Goal: Find specific page/section: Find specific page/section

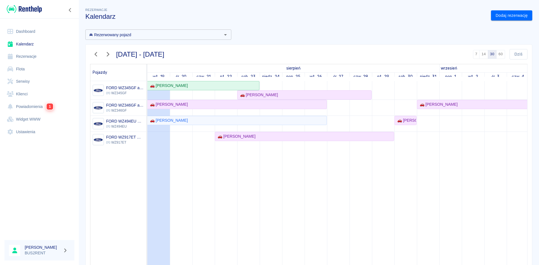
scroll to position [0, 9]
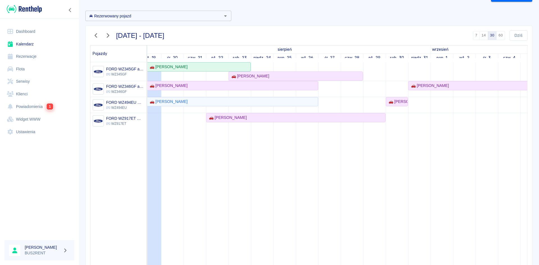
click at [399, 78] on td at bounding box center [397, 166] width 22 height 208
click at [401, 122] on td at bounding box center [397, 166] width 22 height 208
click at [427, 121] on td at bounding box center [419, 166] width 22 height 208
click at [434, 121] on td at bounding box center [442, 166] width 22 height 208
drag, startPoint x: 403, startPoint y: 126, endPoint x: 419, endPoint y: 126, distance: 16.6
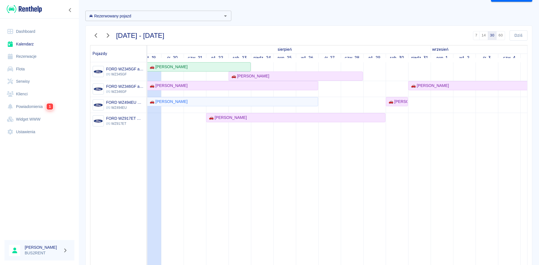
click at [404, 126] on td at bounding box center [397, 166] width 22 height 208
drag, startPoint x: 419, startPoint y: 126, endPoint x: 450, endPoint y: 125, distance: 30.4
click at [422, 126] on td at bounding box center [419, 166] width 22 height 208
click at [450, 125] on td at bounding box center [442, 166] width 22 height 208
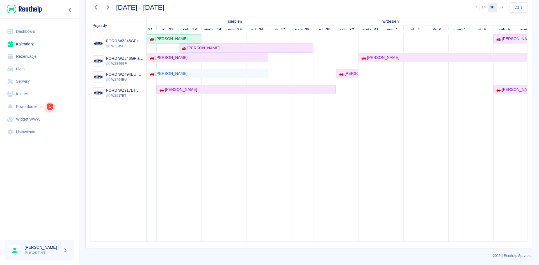
scroll to position [0, 0]
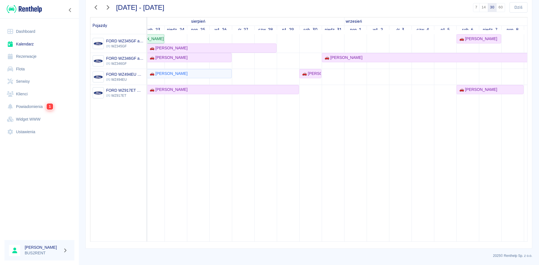
click at [312, 94] on td at bounding box center [310, 138] width 22 height 208
click at [331, 94] on td at bounding box center [333, 138] width 22 height 208
click at [360, 96] on td at bounding box center [355, 138] width 22 height 208
click at [356, 46] on td at bounding box center [355, 138] width 22 height 208
click at [310, 93] on td at bounding box center [310, 138] width 22 height 208
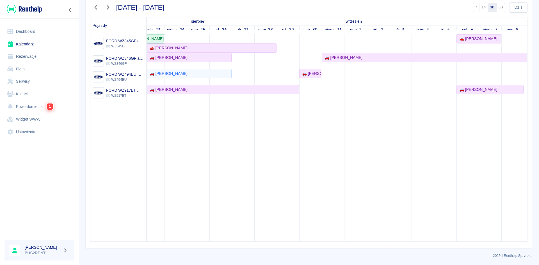
click at [313, 43] on td at bounding box center [310, 138] width 22 height 208
click at [313, 95] on td at bounding box center [310, 138] width 22 height 208
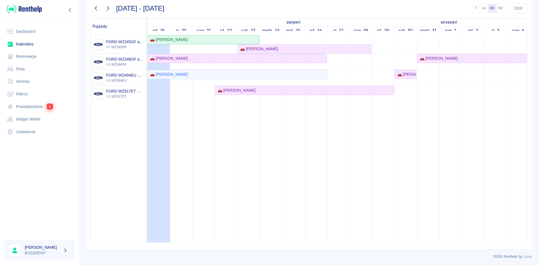
scroll to position [47, 0]
